Goal: Check status: Check status

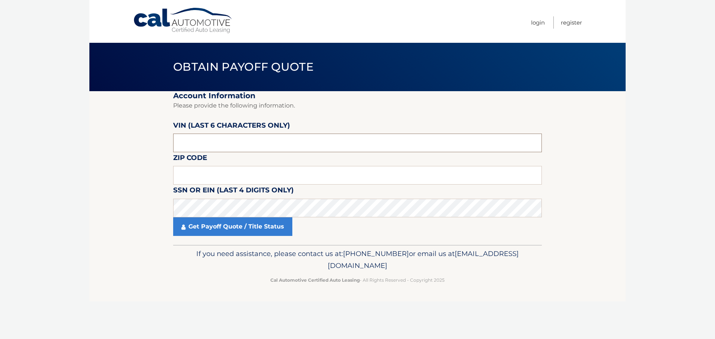
click at [232, 147] on input "text" at bounding box center [357, 143] width 369 height 19
type input "110566"
click at [224, 174] on input "text" at bounding box center [357, 175] width 369 height 19
type input "33180"
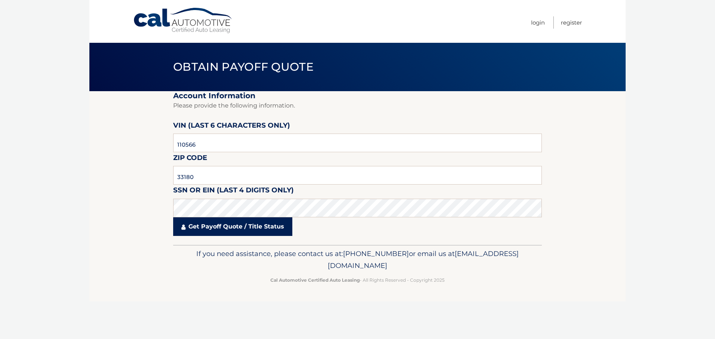
click at [229, 228] on link "Get Payoff Quote / Title Status" at bounding box center [232, 226] width 119 height 19
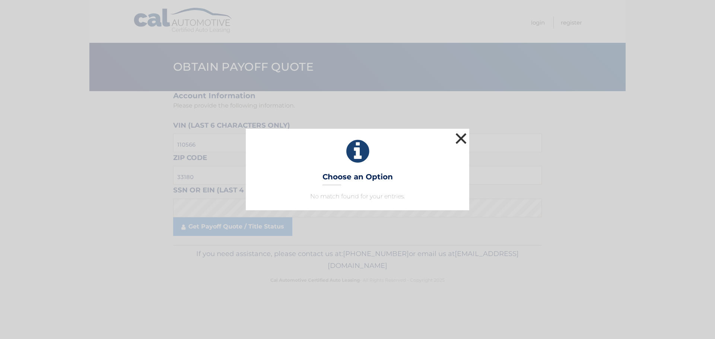
click at [463, 143] on button "×" at bounding box center [460, 138] width 15 height 15
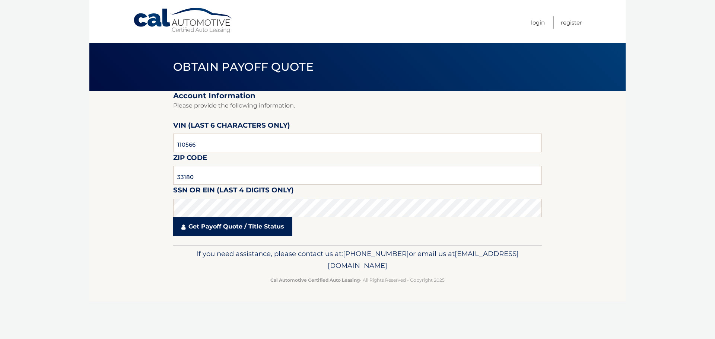
click at [207, 227] on link "Get Payoff Quote / Title Status" at bounding box center [232, 226] width 119 height 19
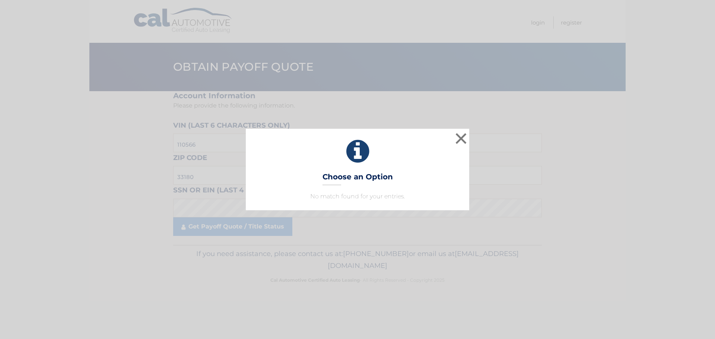
click at [335, 174] on h3 "Choose an Option" at bounding box center [357, 178] width 70 height 13
click at [352, 149] on icon at bounding box center [357, 151] width 205 height 27
click at [462, 136] on button "×" at bounding box center [460, 138] width 15 height 15
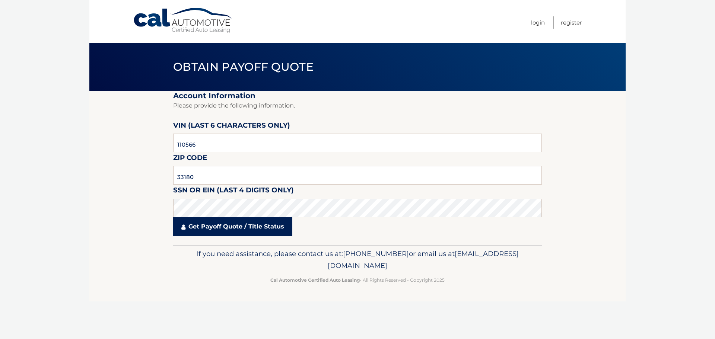
click at [194, 228] on link "Get Payoff Quote / Title Status" at bounding box center [232, 226] width 119 height 19
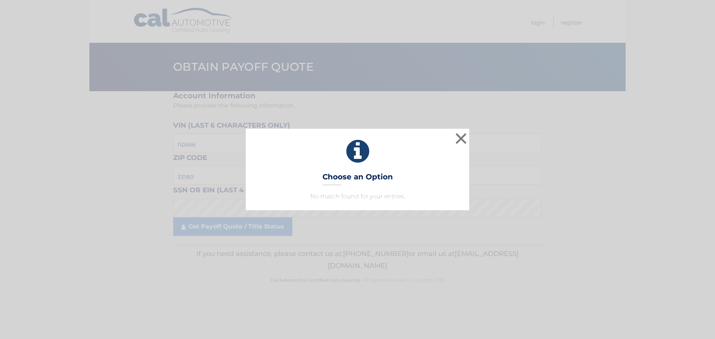
click at [358, 158] on icon at bounding box center [357, 151] width 205 height 27
click at [357, 177] on h3 "Choose an Option" at bounding box center [357, 178] width 70 height 13
click at [461, 139] on button "×" at bounding box center [460, 138] width 15 height 15
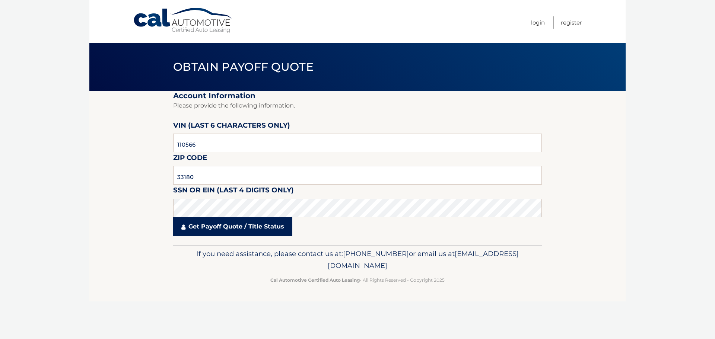
click at [230, 229] on link "Get Payoff Quote / Title Status" at bounding box center [232, 226] width 119 height 19
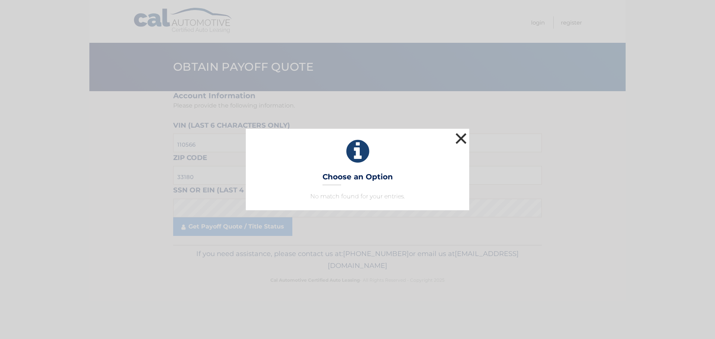
click at [462, 138] on button "×" at bounding box center [460, 138] width 15 height 15
